Goal: Navigation & Orientation: Go to known website

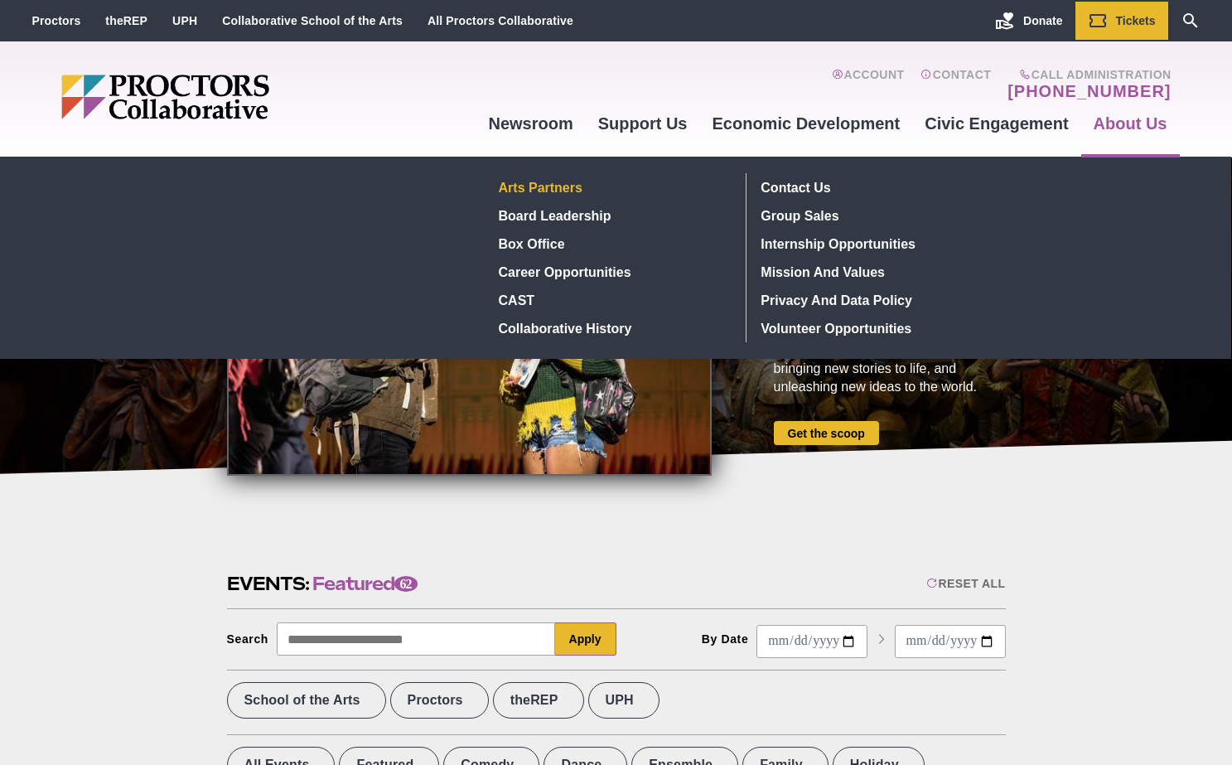
click at [519, 186] on link "Arts Partners" at bounding box center [612, 187] width 241 height 28
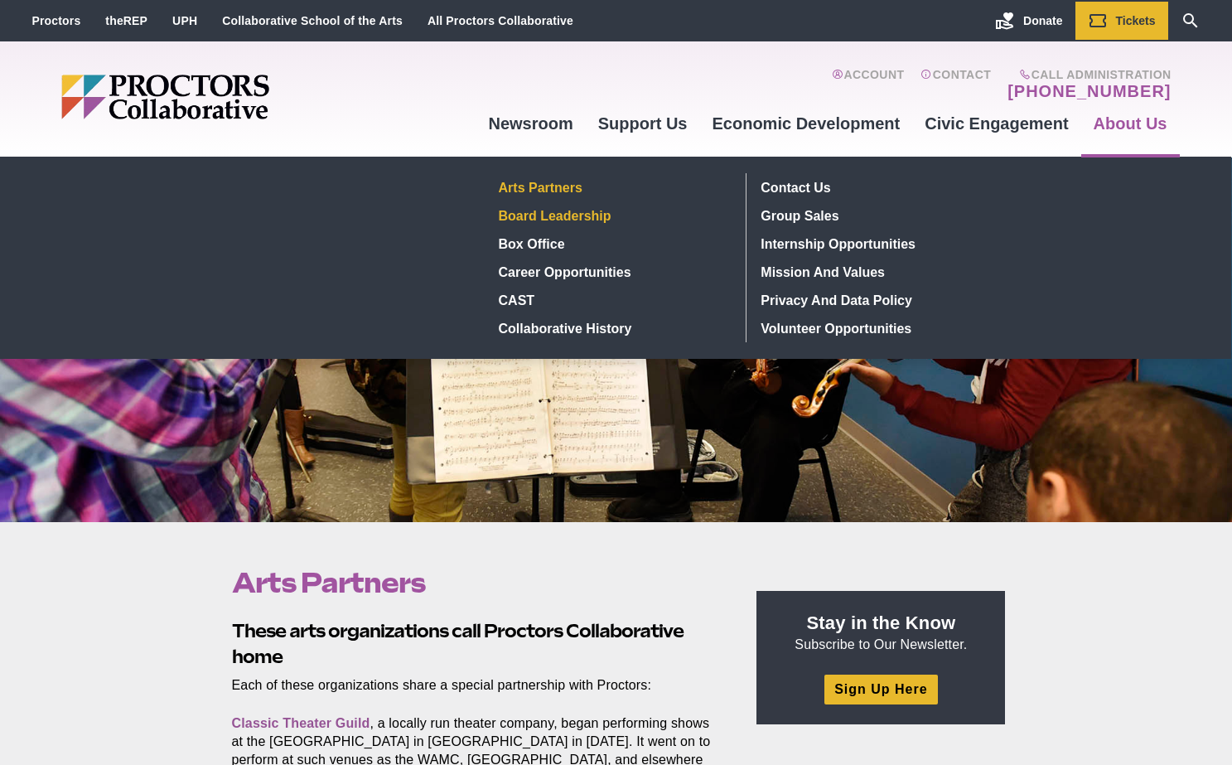
click at [534, 212] on link "Board Leadership" at bounding box center [612, 215] width 241 height 28
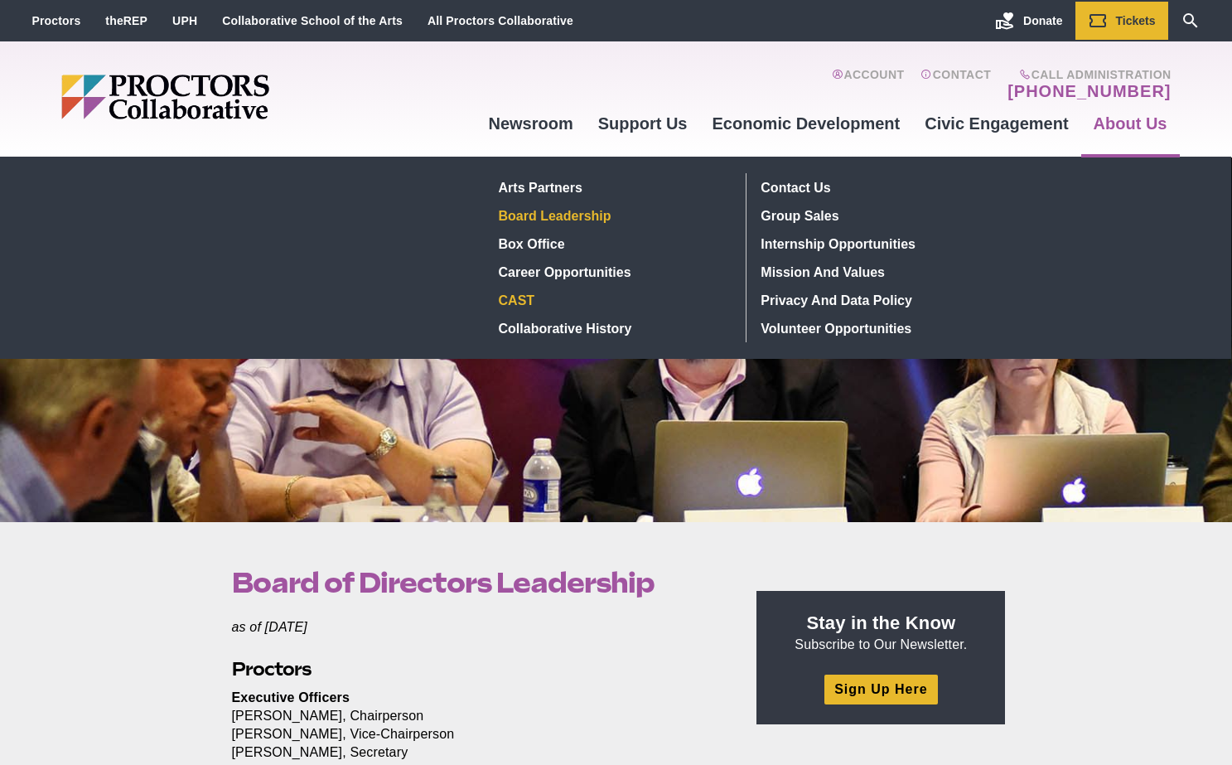
click at [509, 298] on link "CAST" at bounding box center [612, 300] width 241 height 28
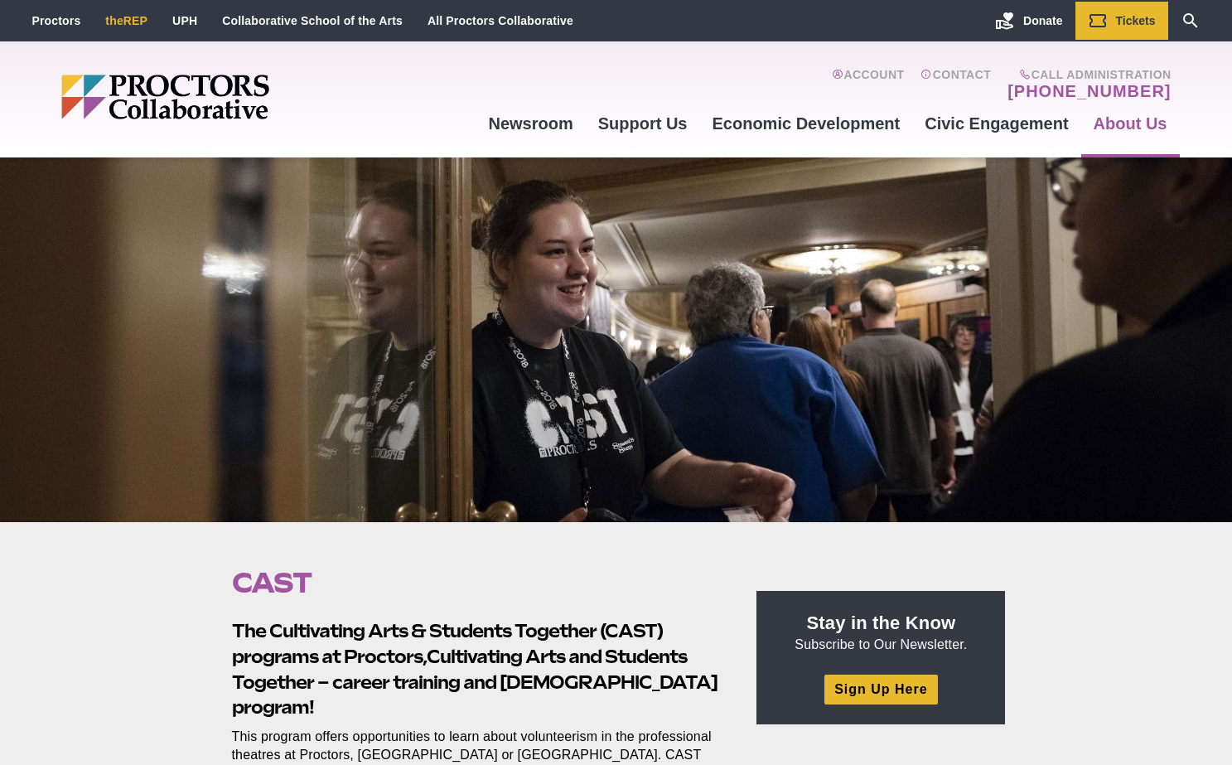
click at [118, 20] on link "theREP" at bounding box center [126, 20] width 42 height 13
